Goal: Task Accomplishment & Management: Complete application form

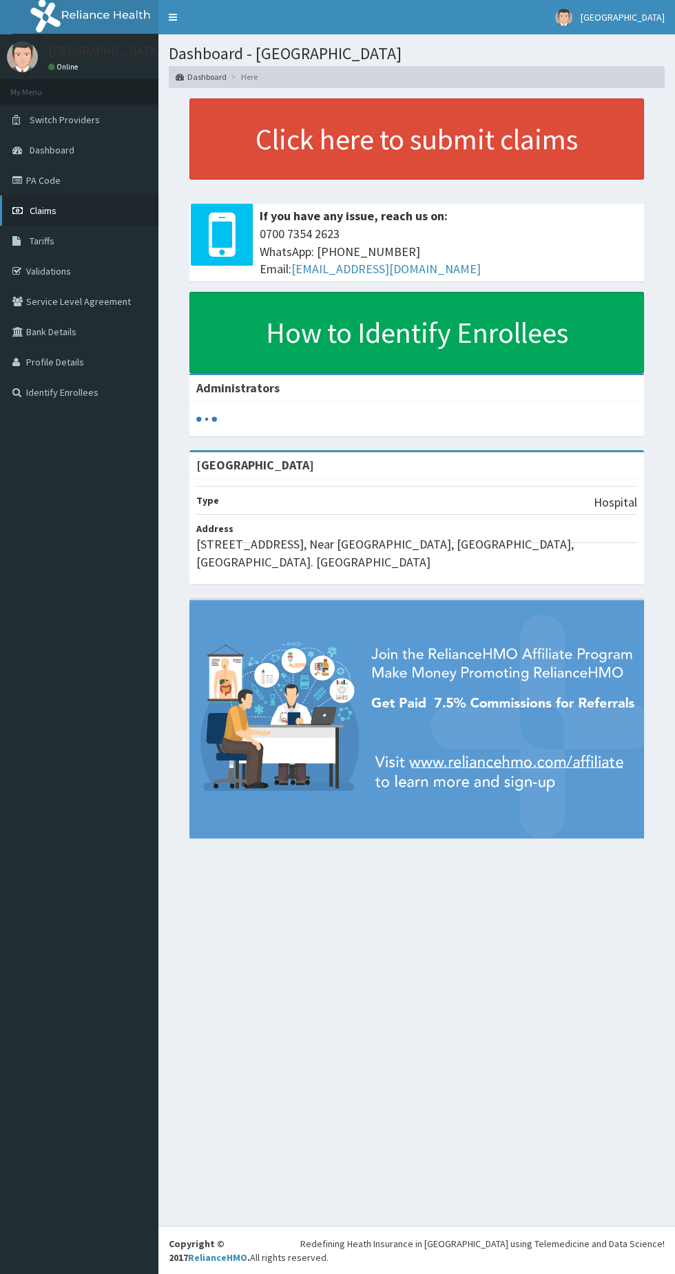
click at [80, 211] on link "Claims" at bounding box center [79, 210] width 158 height 30
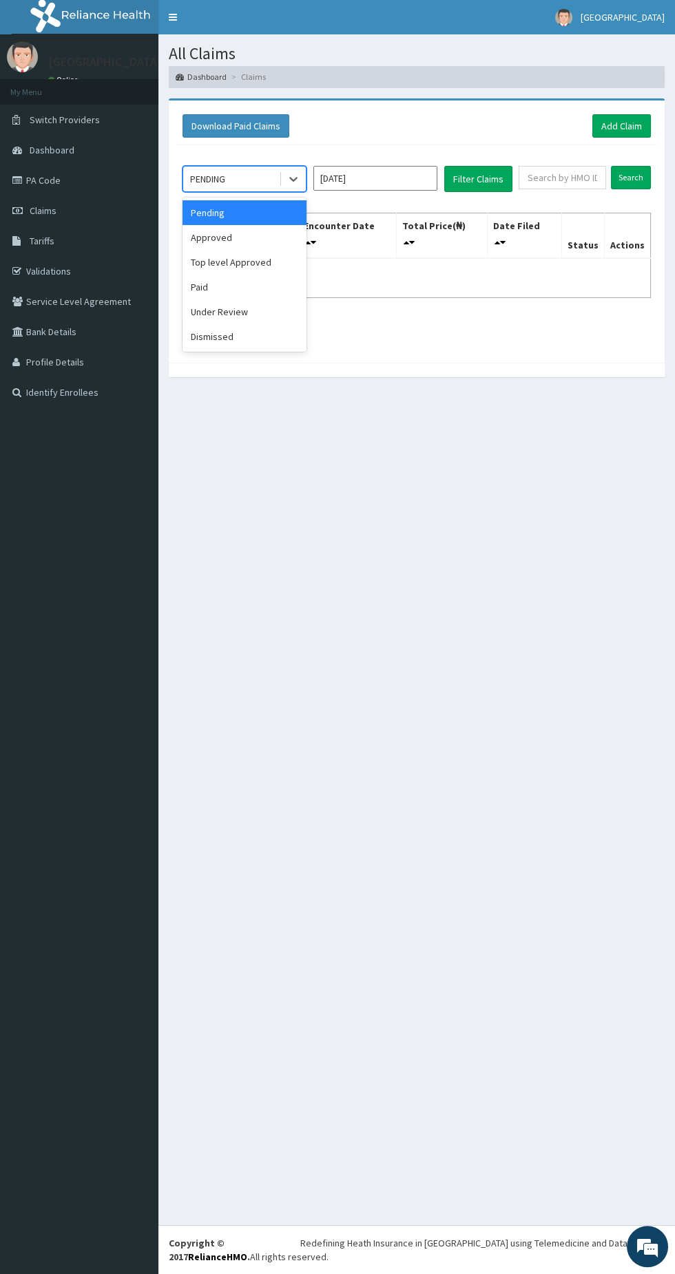
click at [260, 240] on div "Approved" at bounding box center [244, 237] width 124 height 25
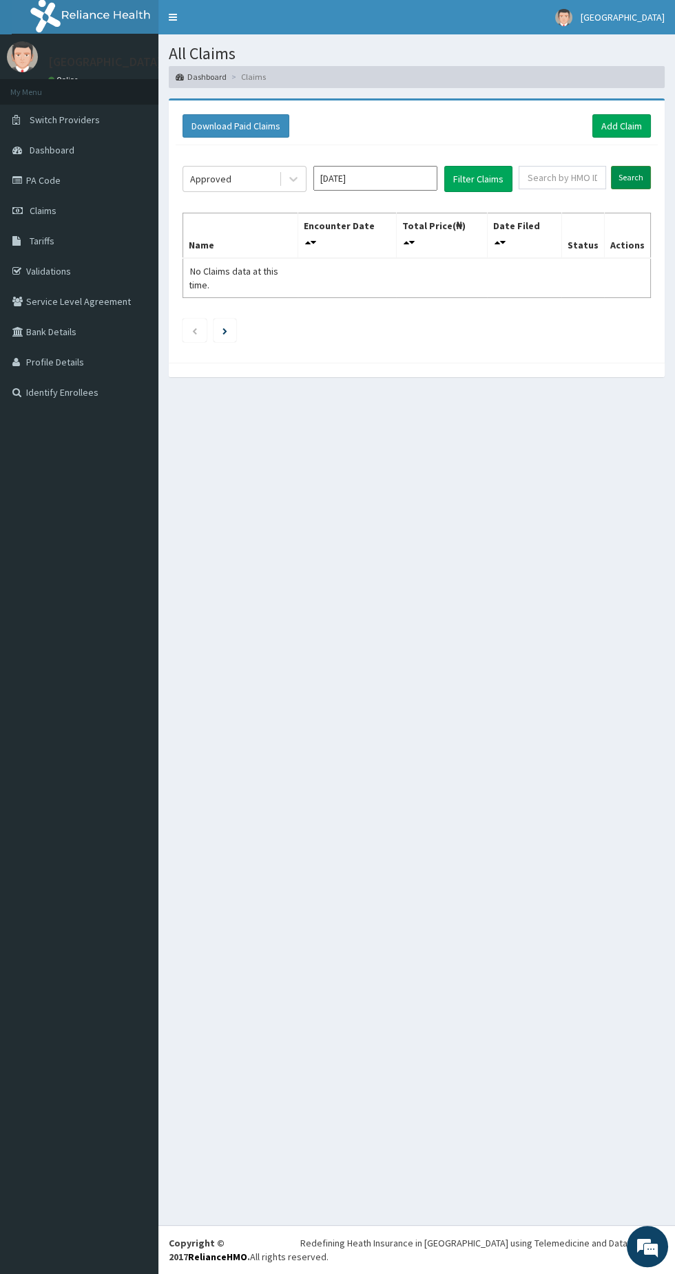
click at [622, 176] on input "Search" at bounding box center [631, 177] width 40 height 23
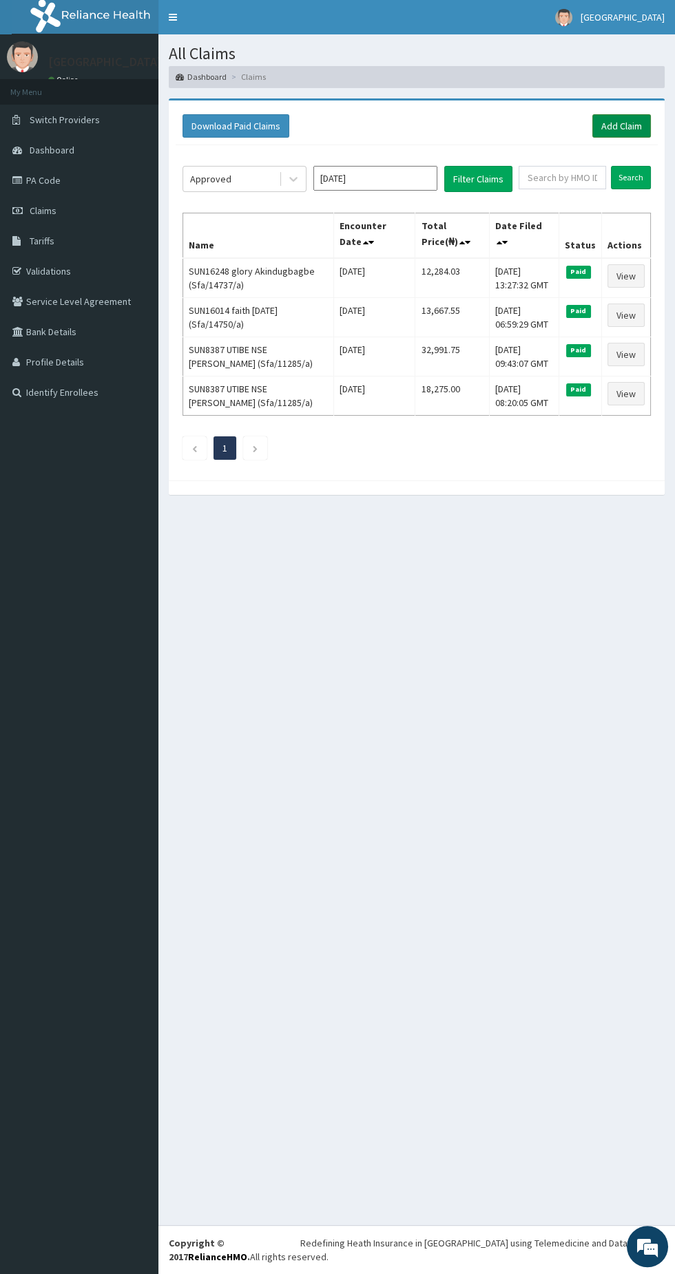
click at [618, 126] on link "Add Claim" at bounding box center [621, 125] width 59 height 23
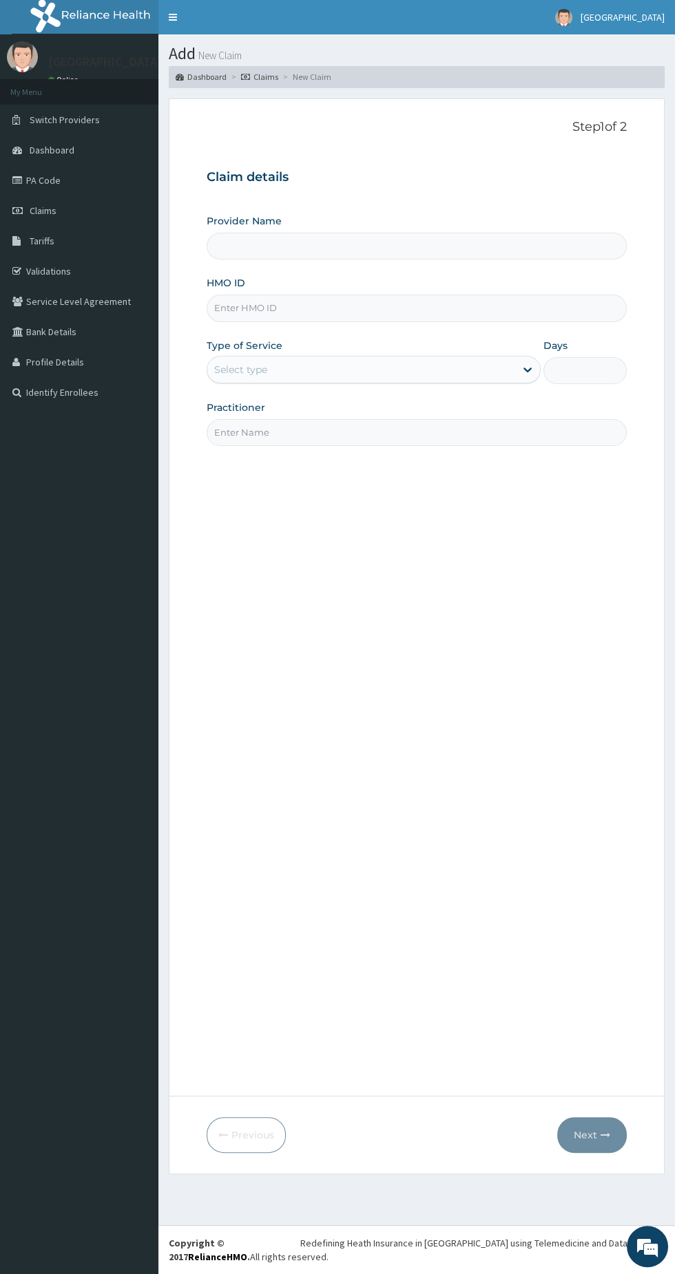
type input "[GEOGRAPHIC_DATA]"
click at [497, 246] on input "[GEOGRAPHIC_DATA]" at bounding box center [417, 246] width 420 height 27
click at [442, 308] on input "HMO ID" at bounding box center [417, 308] width 420 height 27
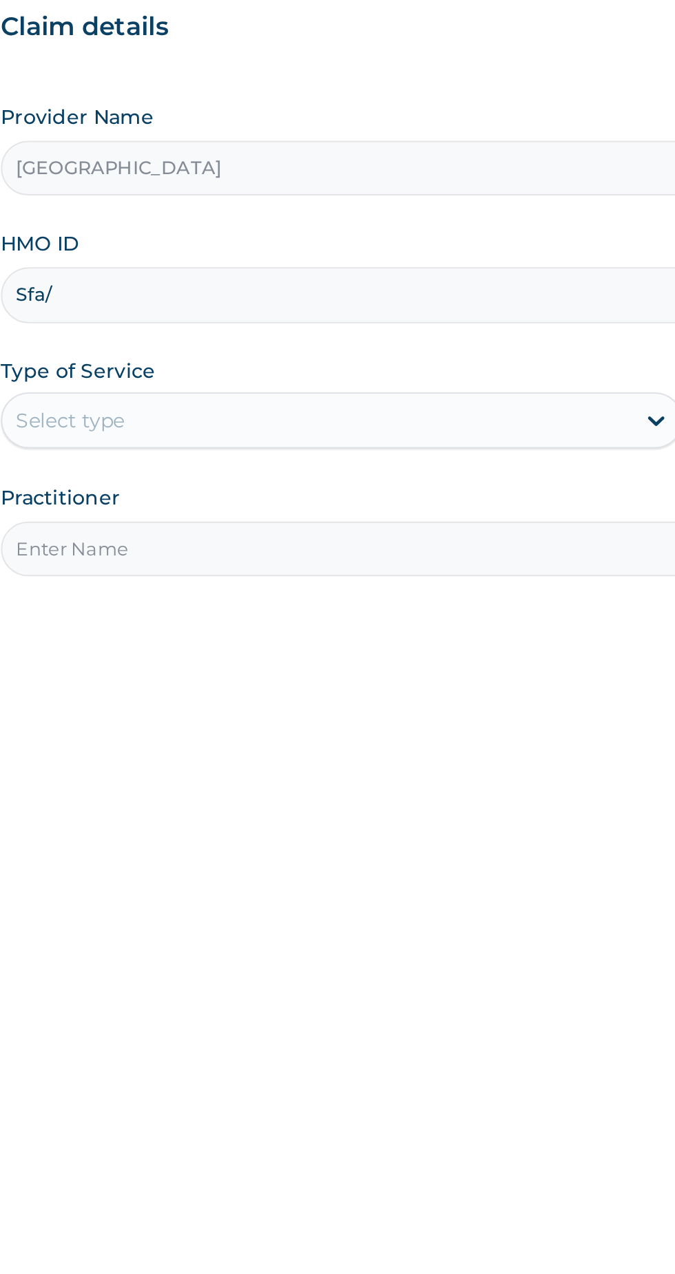
click at [394, 310] on input "Sfa/" at bounding box center [417, 308] width 420 height 27
click at [439, 306] on input "Sfa/15768/" at bounding box center [417, 308] width 420 height 27
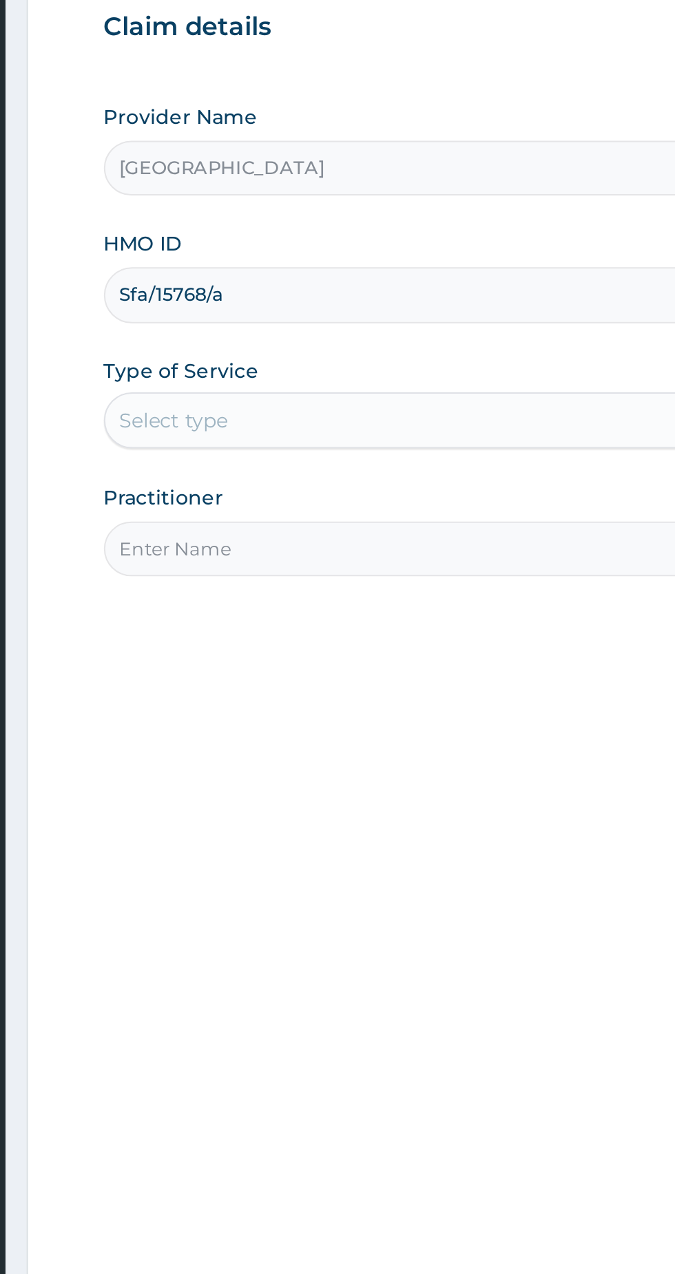
type input "Sfa/15768/a"
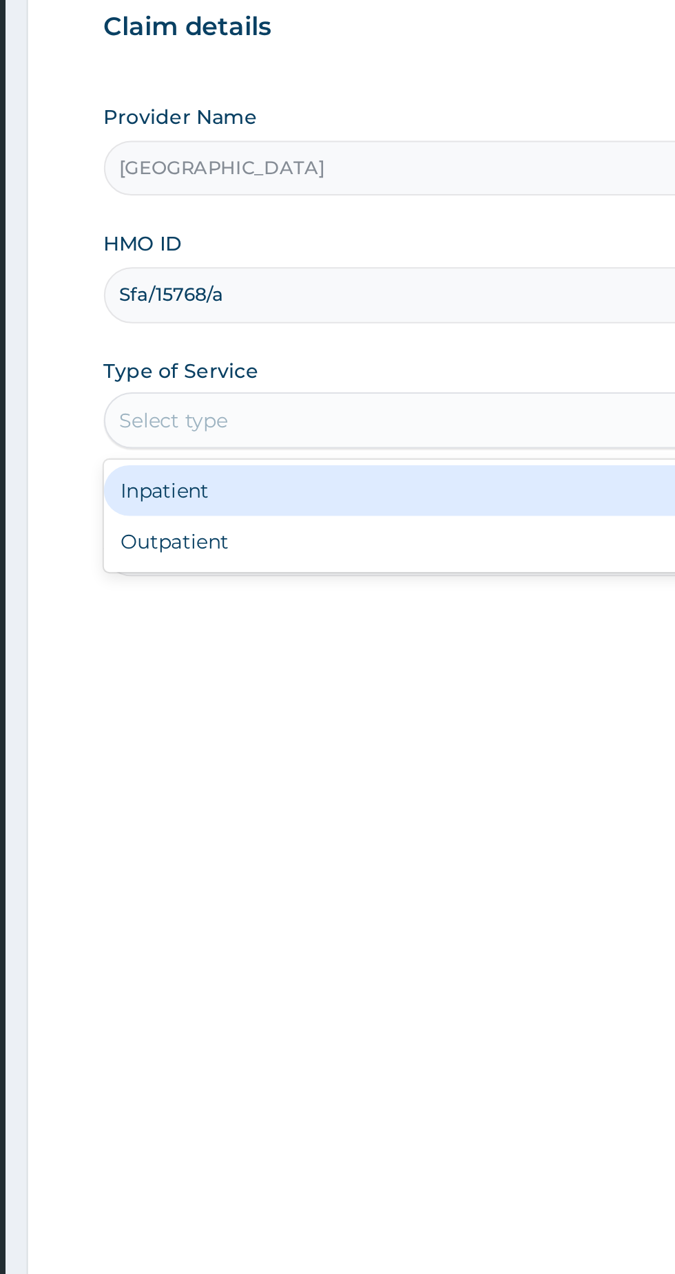
click at [372, 434] on div "Outpatient" at bounding box center [374, 428] width 334 height 25
type input "1"
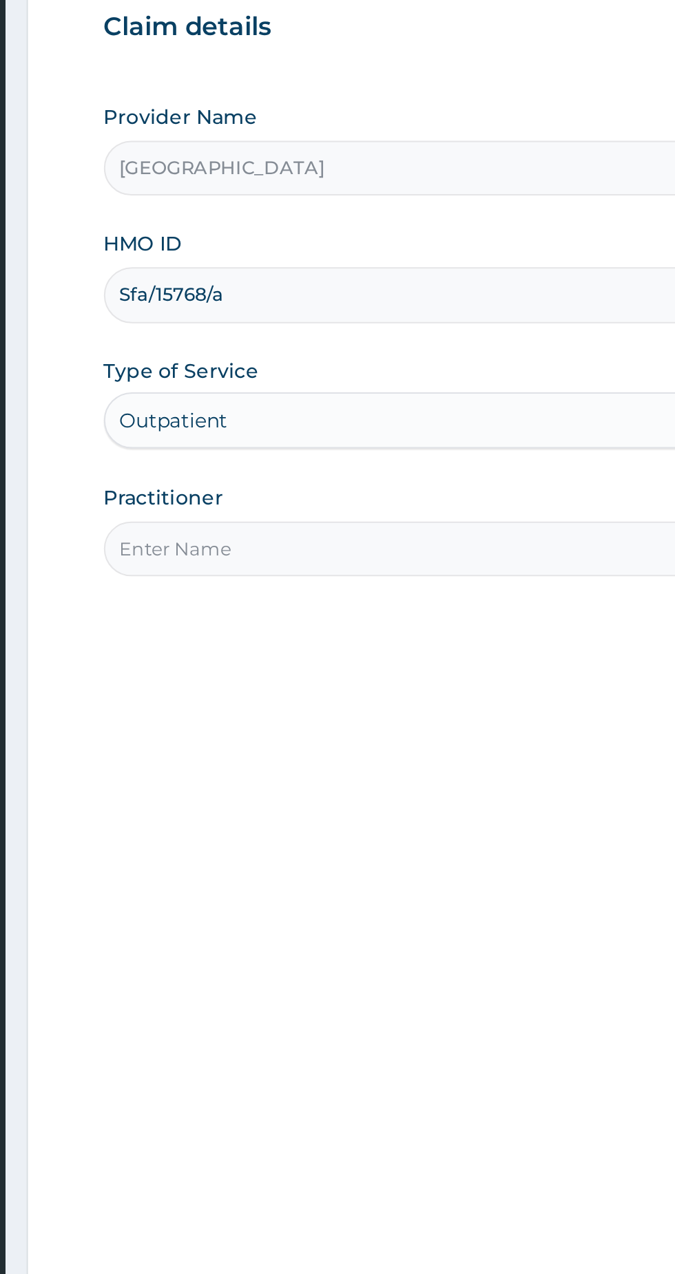
click at [416, 430] on input "Practitioner" at bounding box center [417, 432] width 420 height 27
type input "Bello Obe"
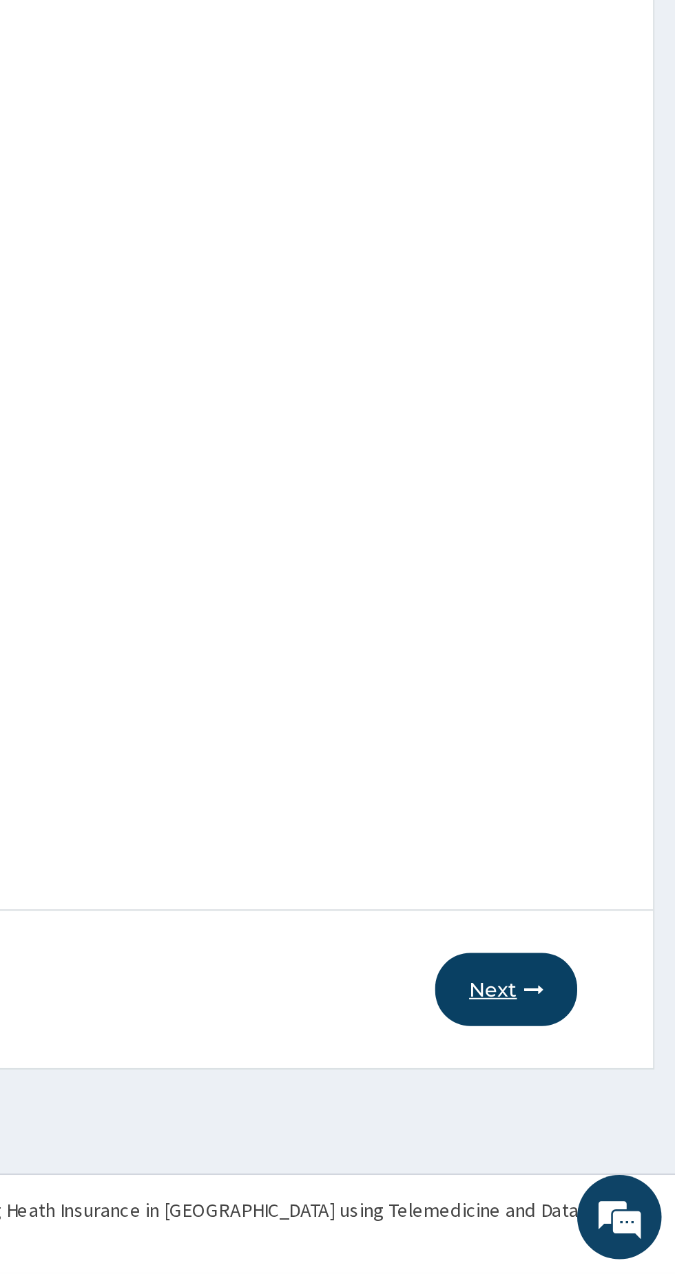
click at [590, 1125] on button "Next" at bounding box center [592, 1135] width 70 height 36
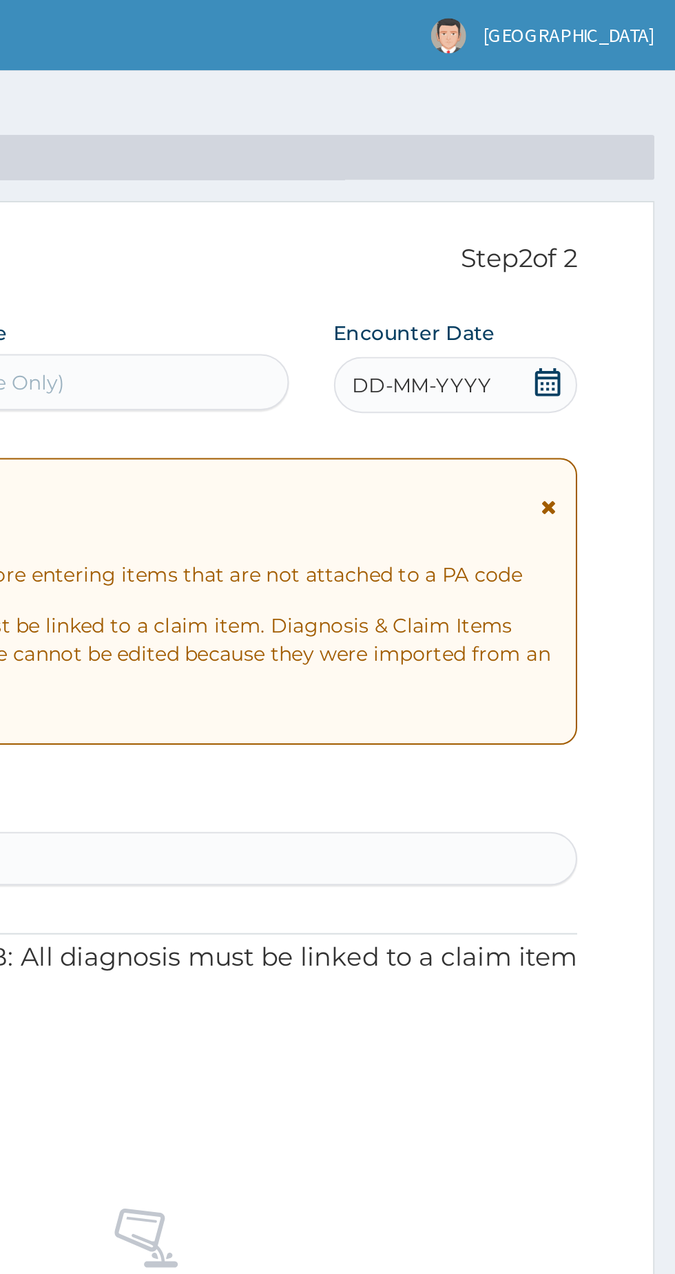
click at [609, 198] on div "DD-MM-YYYY" at bounding box center [566, 189] width 119 height 28
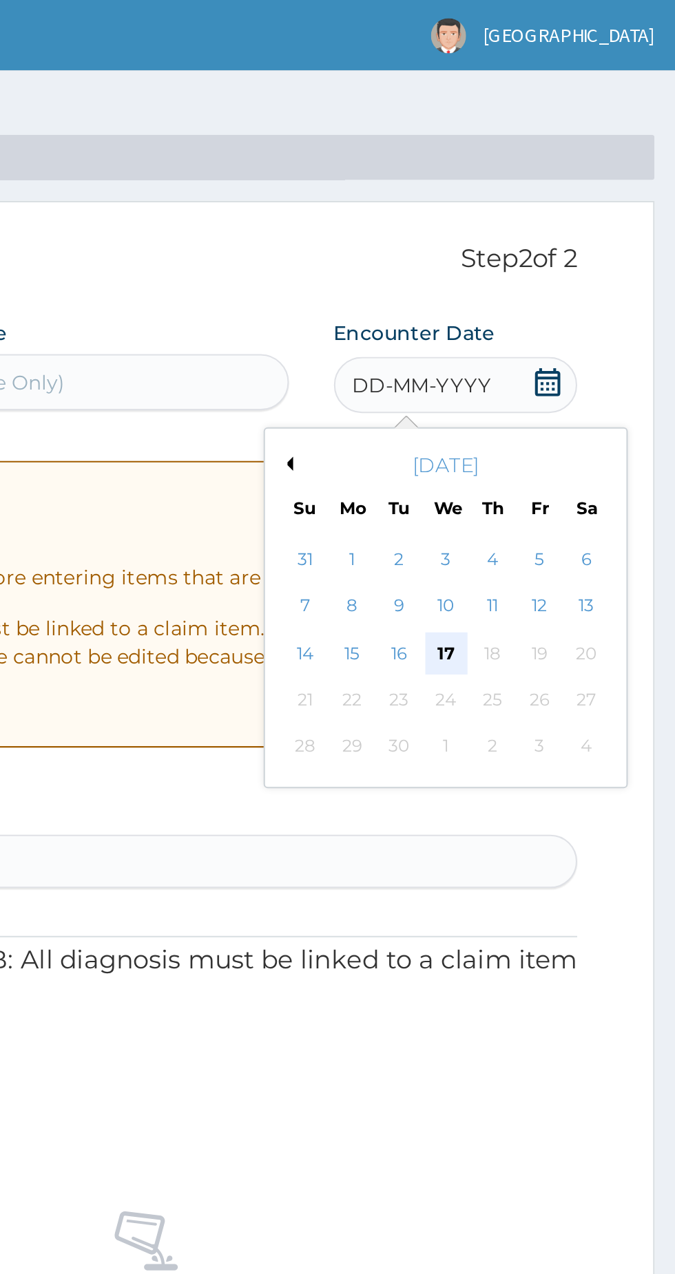
click at [562, 318] on div "17" at bounding box center [561, 320] width 21 height 21
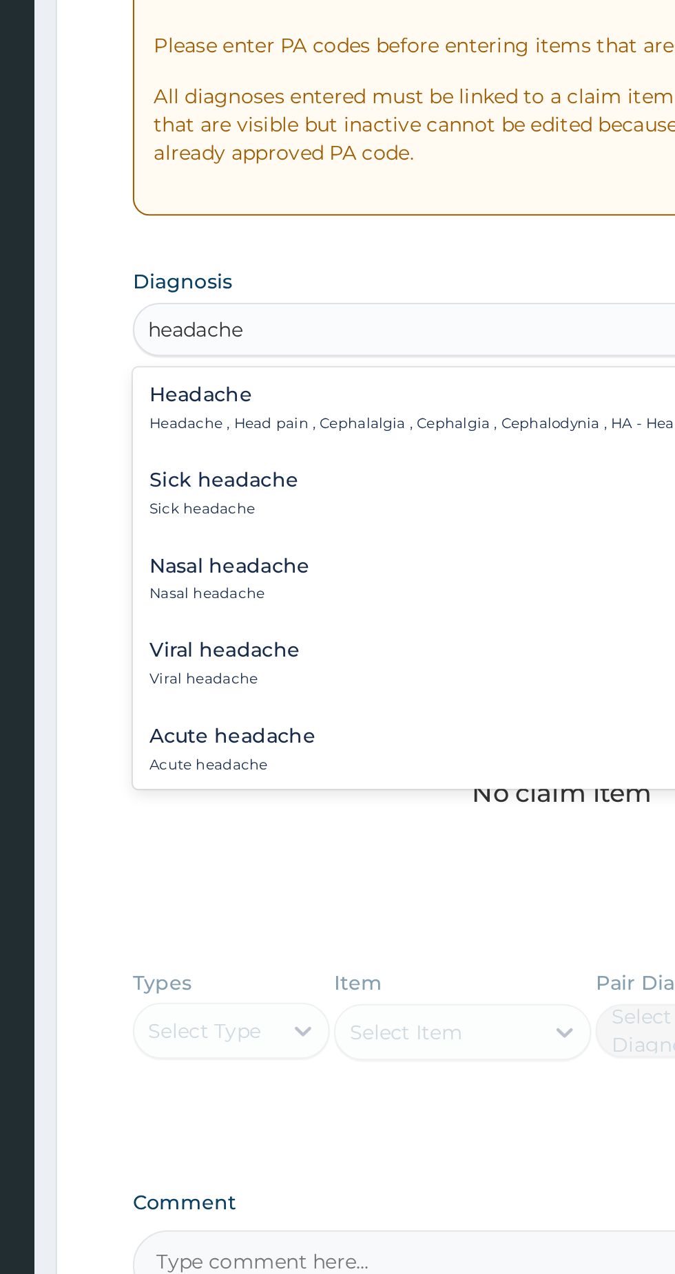
click at [329, 463] on p "Headache , Head pain , Cephalalgia , Cephalgia , Cephalodynia , HA - Headache ,…" at bounding box center [379, 467] width 329 height 10
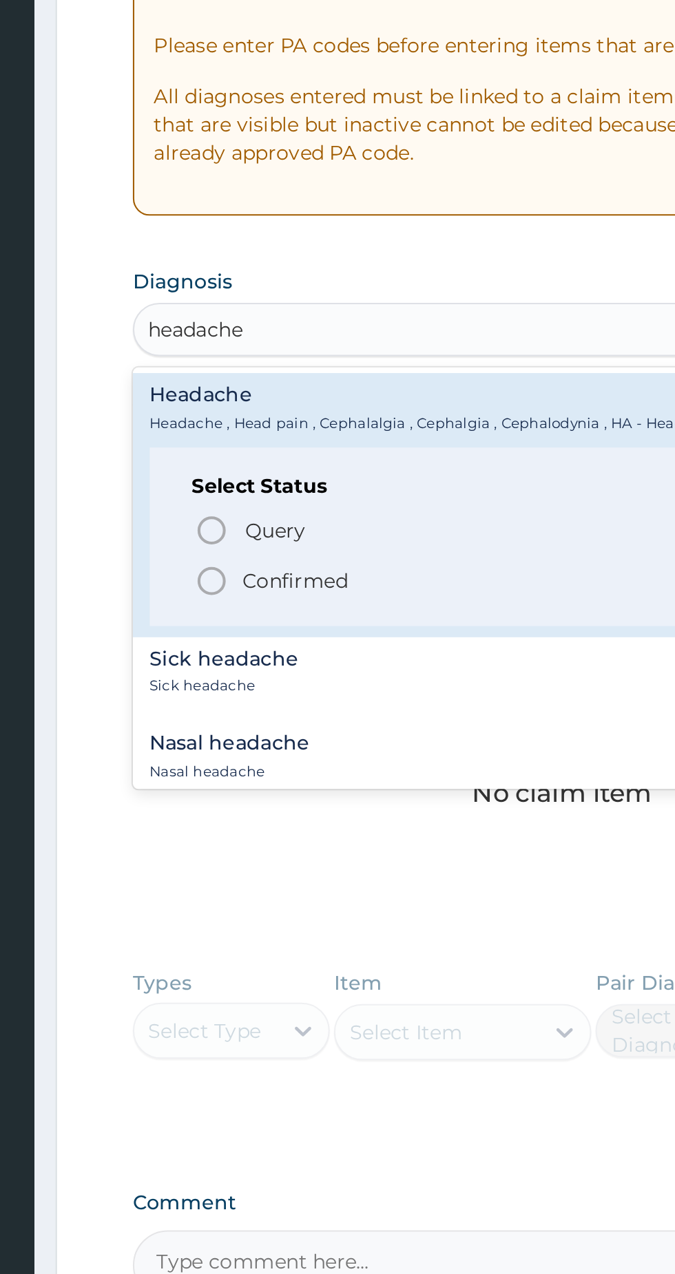
click at [330, 538] on span "Confirmed" at bounding box center [417, 544] width 361 height 17
type input "headache"
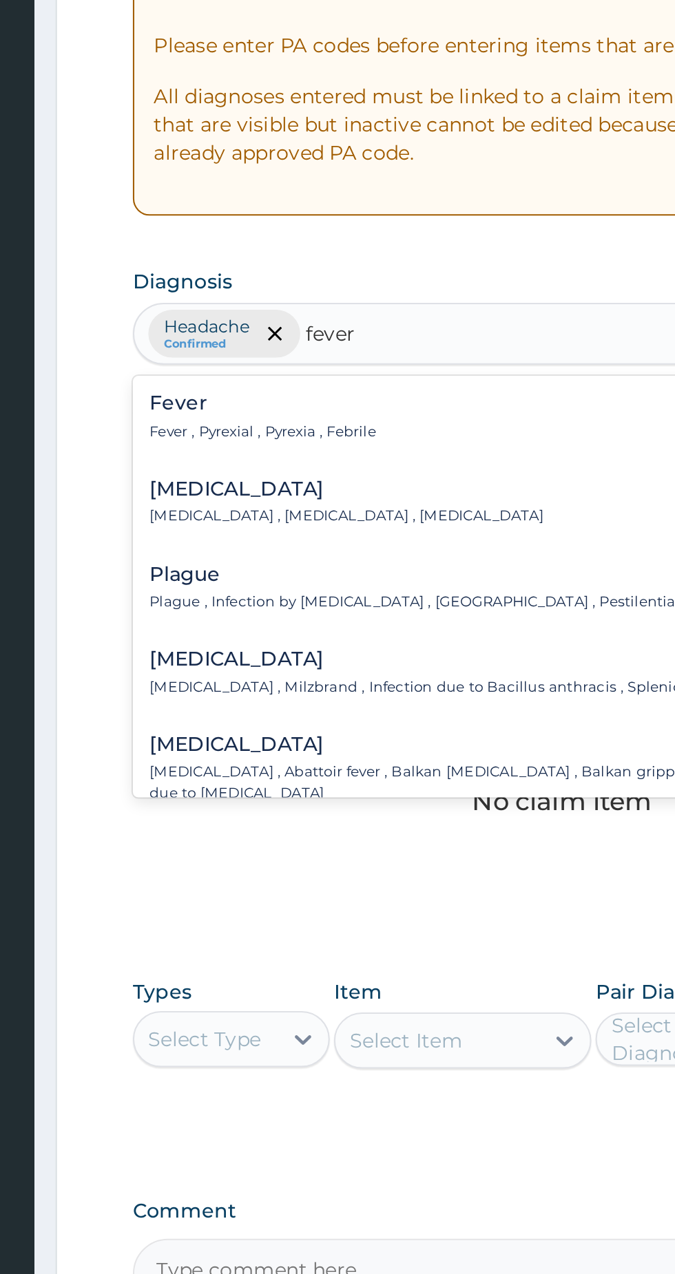
click at [349, 473] on div "Fever Fever , Pyrexial , Pyrexia , Febrile" at bounding box center [416, 464] width 403 height 24
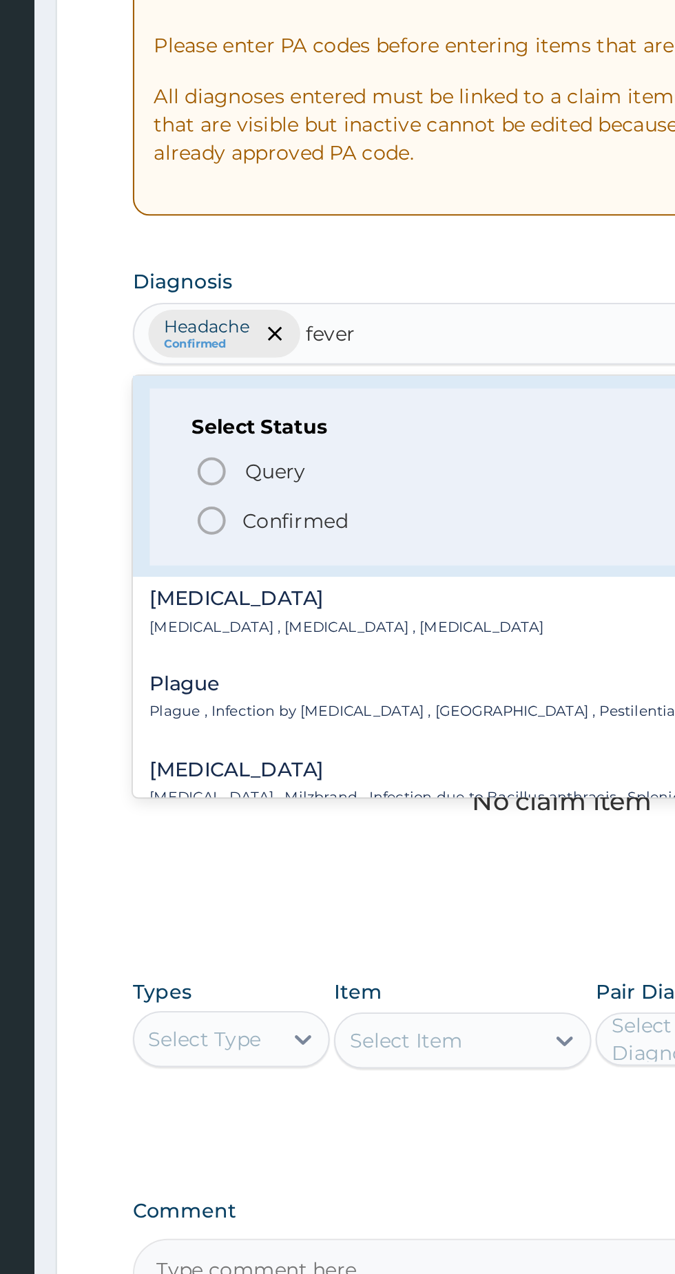
scroll to position [42, 0]
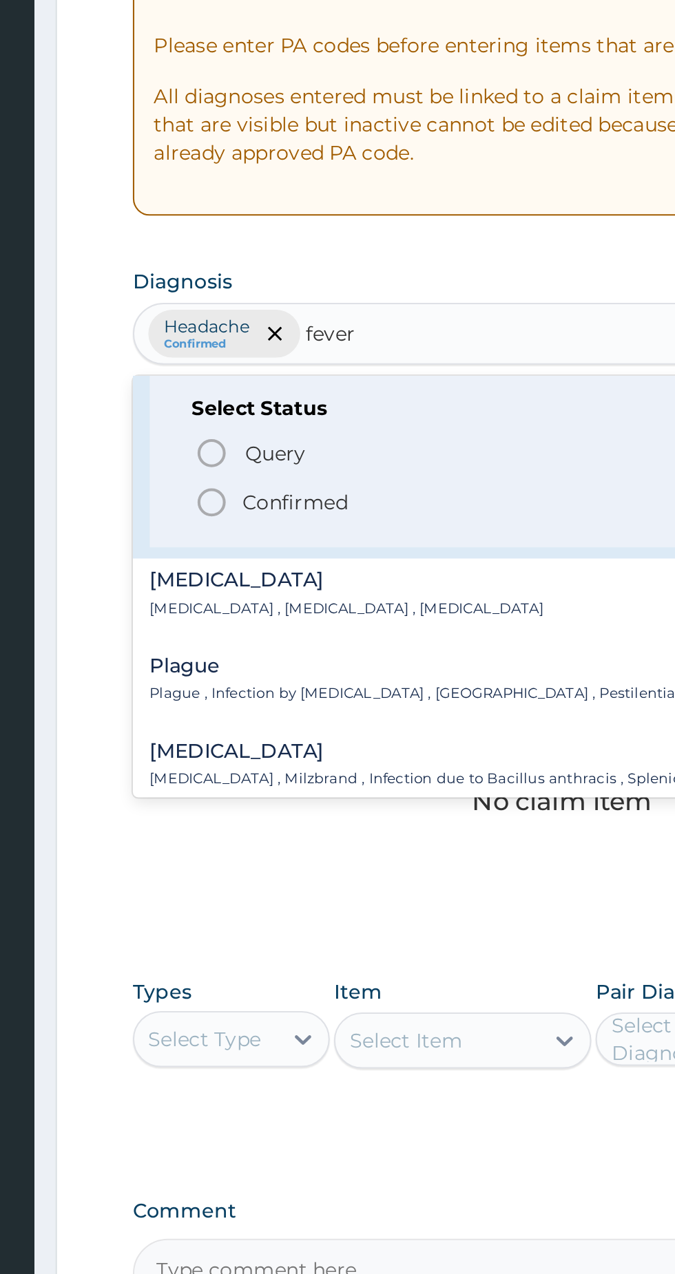
click at [316, 497] on span "Confirmed" at bounding box center [417, 505] width 361 height 17
type input "fever"
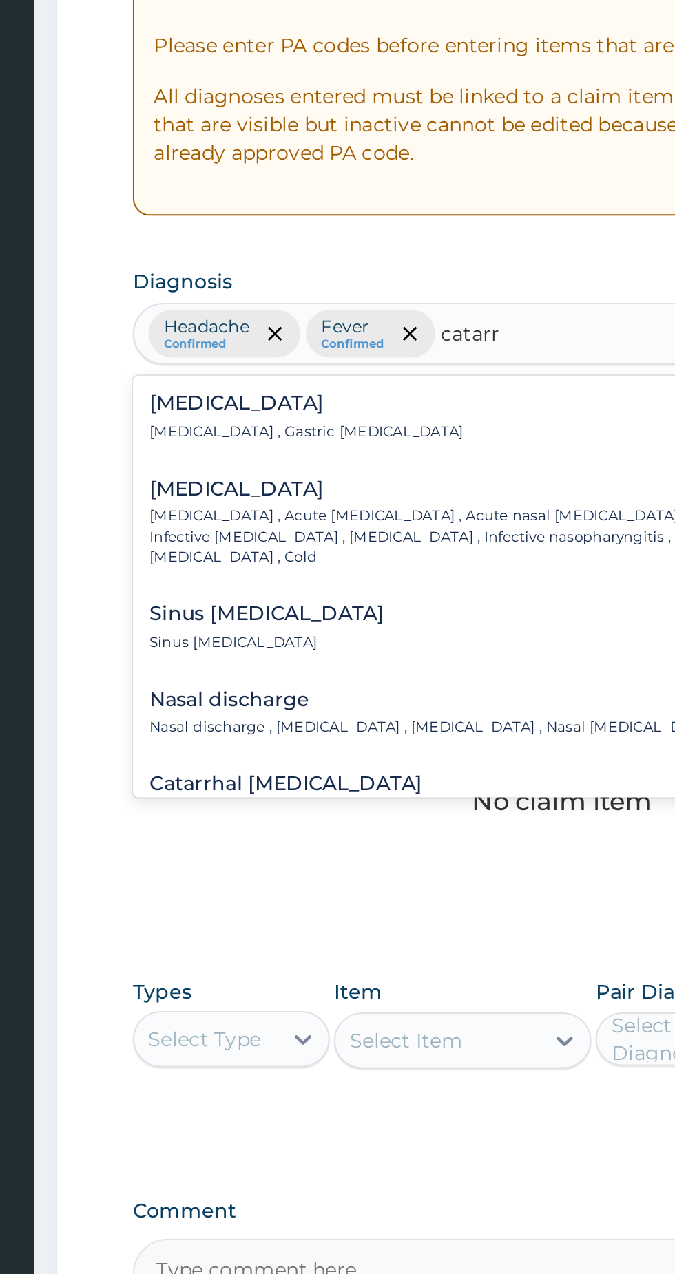
click at [398, 509] on p "[MEDICAL_DATA] , Acute [MEDICAL_DATA] , Acute nasal [MEDICAL_DATA] , Acute [MED…" at bounding box center [403, 522] width 377 height 30
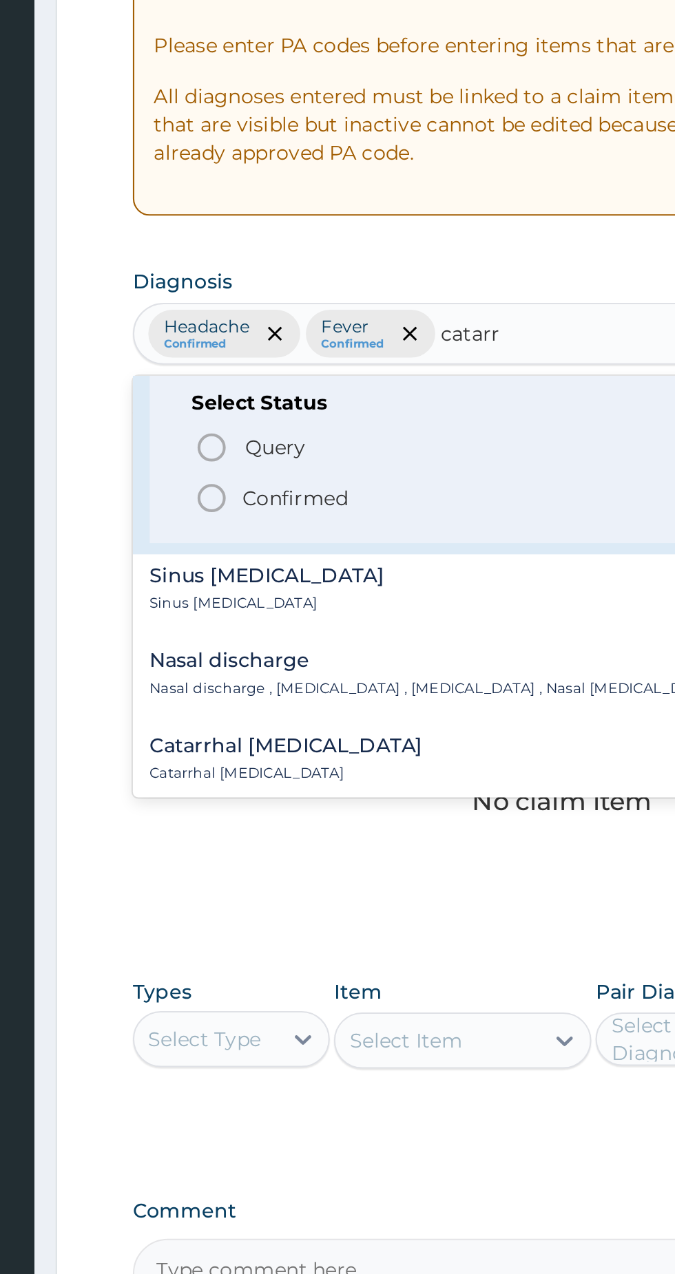
scroll to position [111, 0]
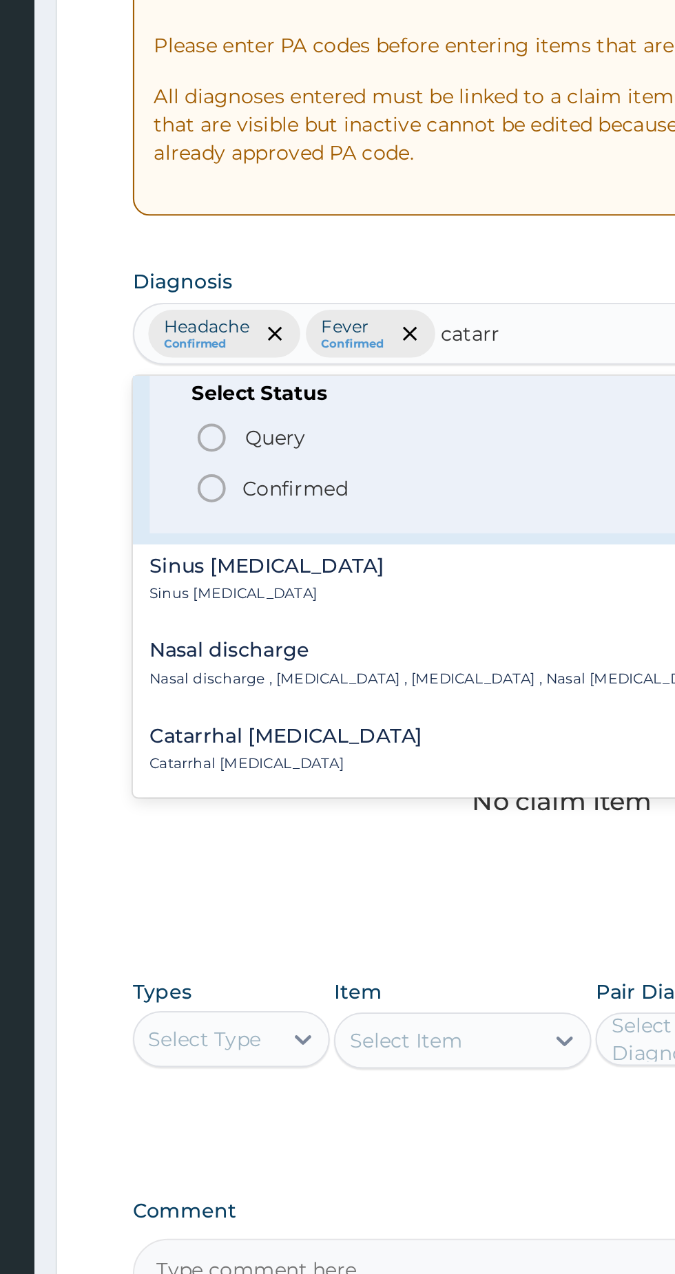
click at [332, 490] on span "Confirmed" at bounding box center [417, 498] width 361 height 17
type input "catarr"
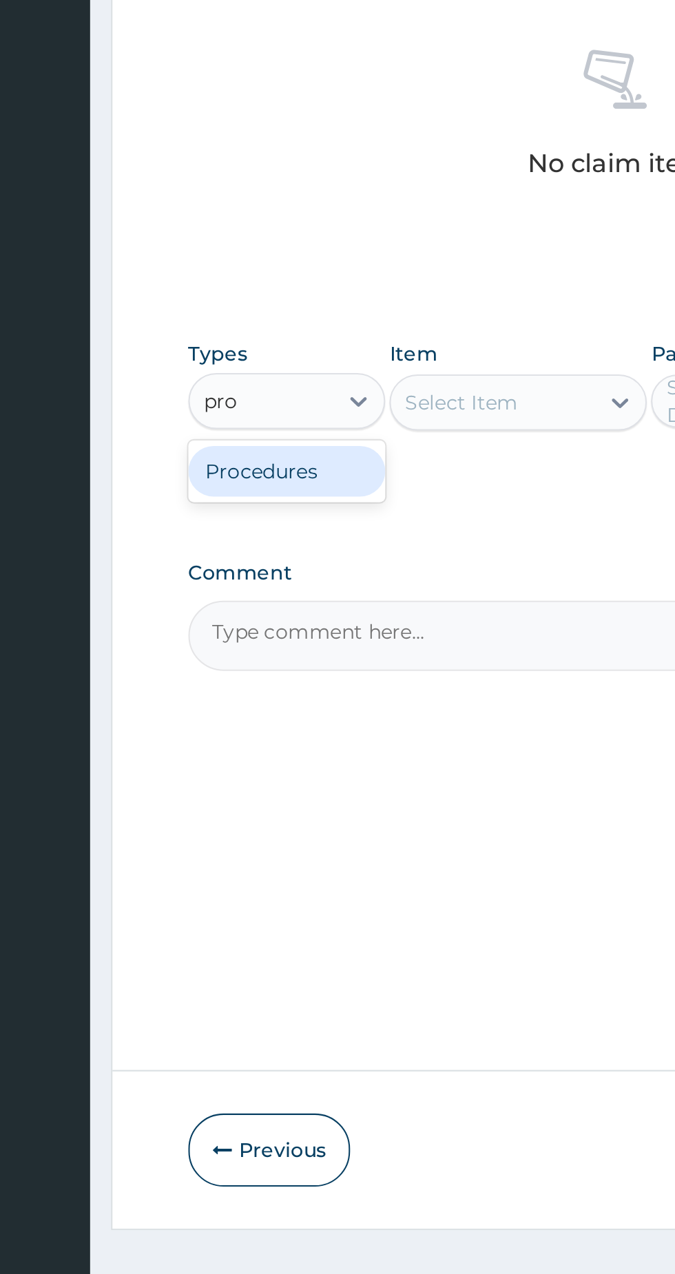
click at [235, 802] on div "Procedures" at bounding box center [255, 802] width 96 height 25
type input "pro"
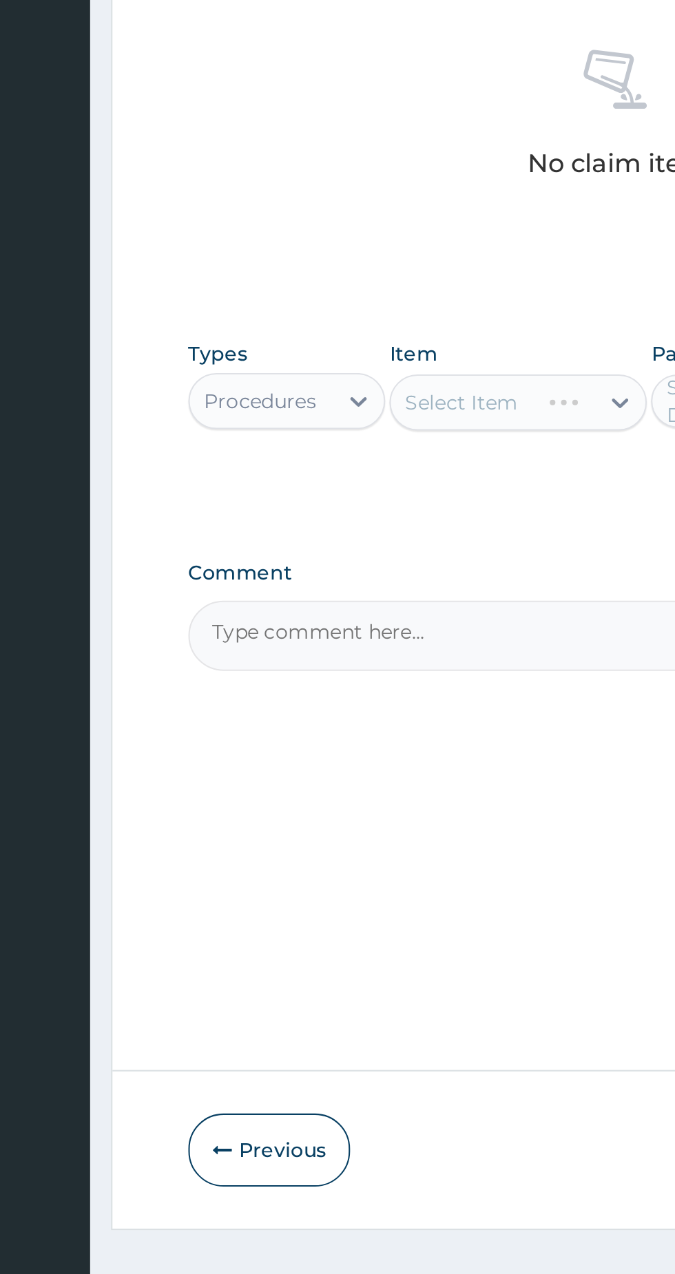
click at [342, 771] on div "Select Item" at bounding box center [368, 769] width 126 height 28
